Goal: Transaction & Acquisition: Purchase product/service

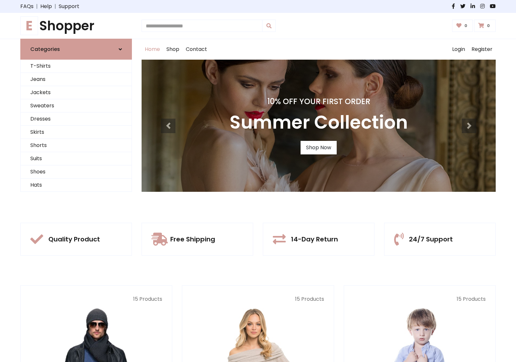
click at [258, 181] on div "10% Off Your First Order Summer Collection Shop Now" at bounding box center [319, 126] width 354 height 132
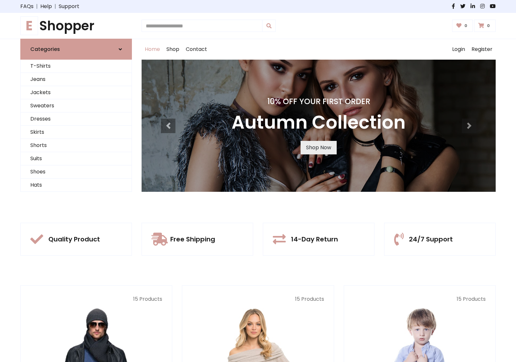
click at [318, 147] on link "Shop Now" at bounding box center [319, 148] width 36 height 14
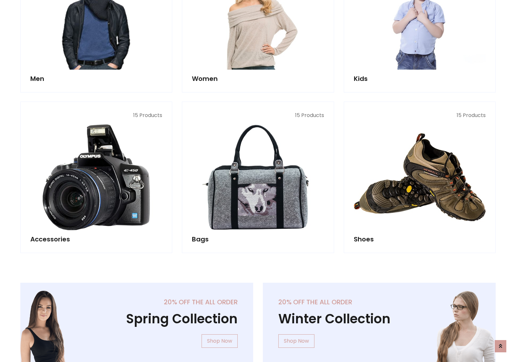
scroll to position [643, 0]
